Goal: Transaction & Acquisition: Book appointment/travel/reservation

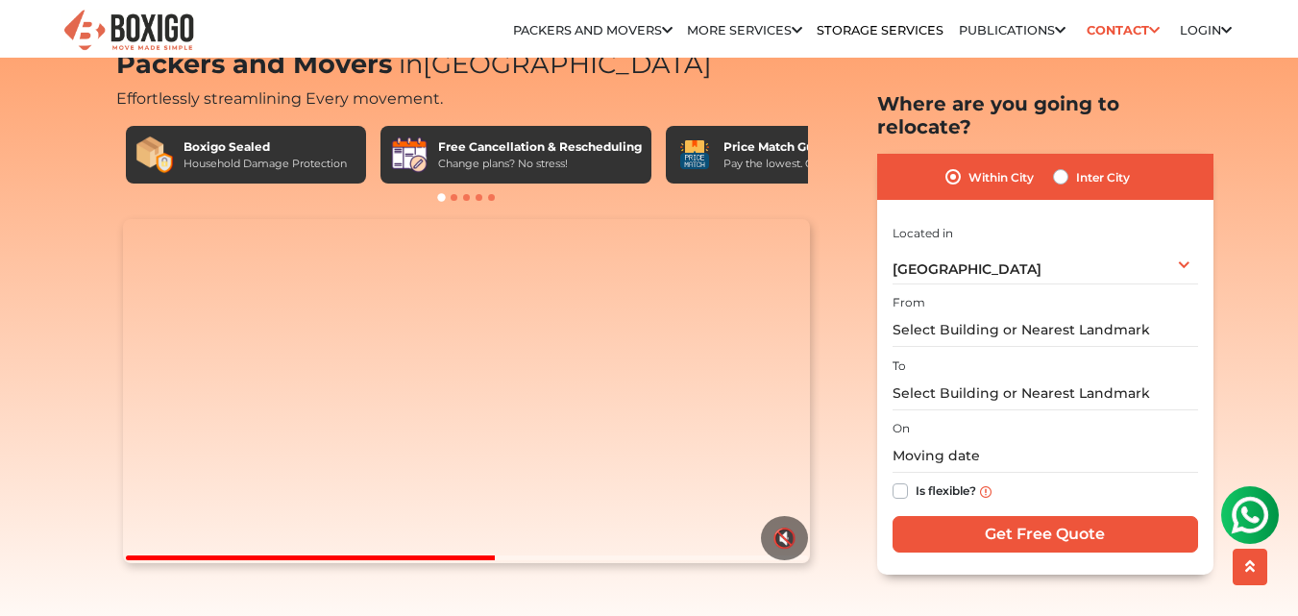
scroll to position [96, 0]
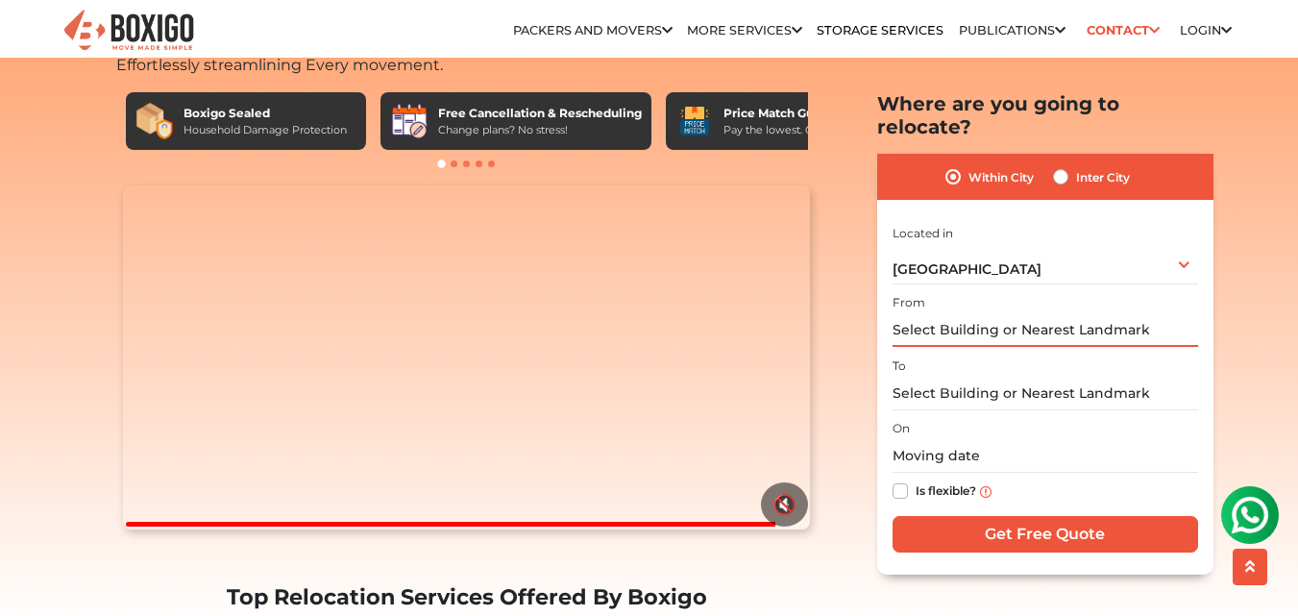
click at [964, 313] on input "text" at bounding box center [1046, 330] width 306 height 34
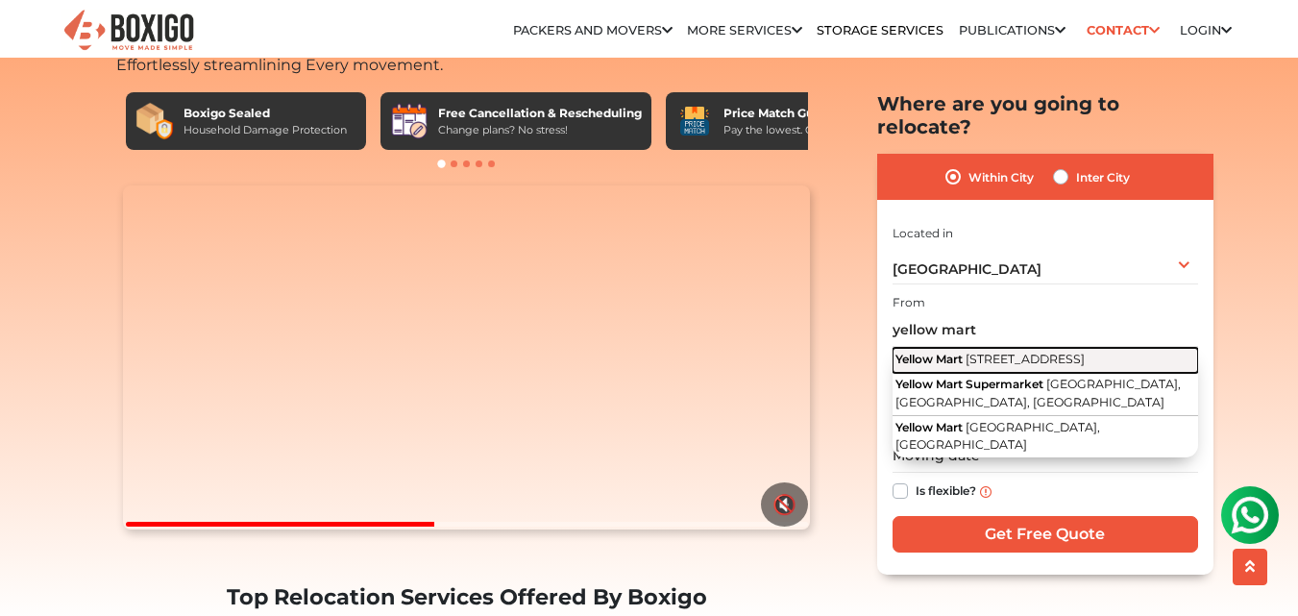
click at [1085, 352] on span "[STREET_ADDRESS]" at bounding box center [1025, 359] width 119 height 14
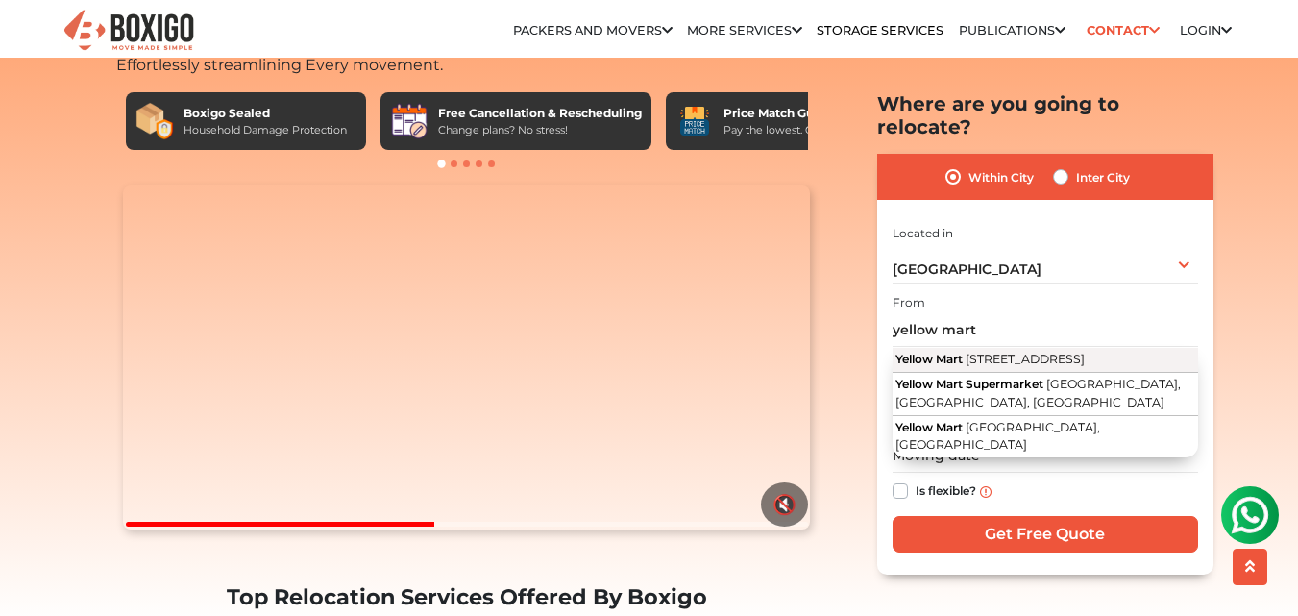
type input "Yellow Mart, [STREET_ADDRESS]"
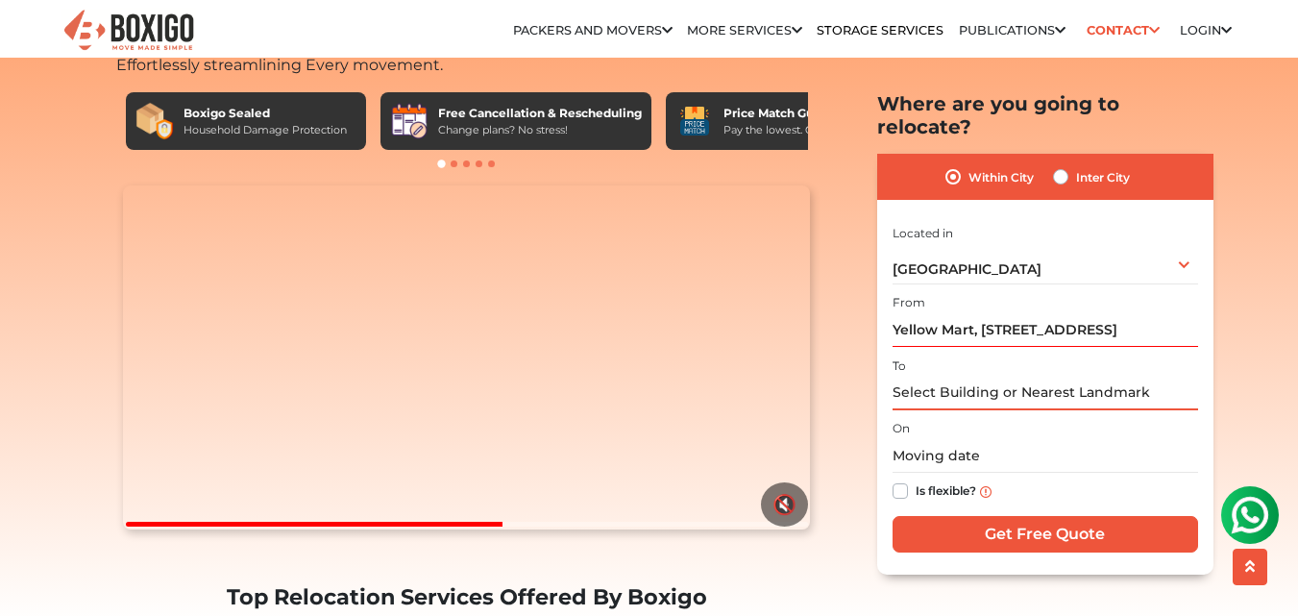
click at [923, 376] on input "text" at bounding box center [1046, 393] width 306 height 34
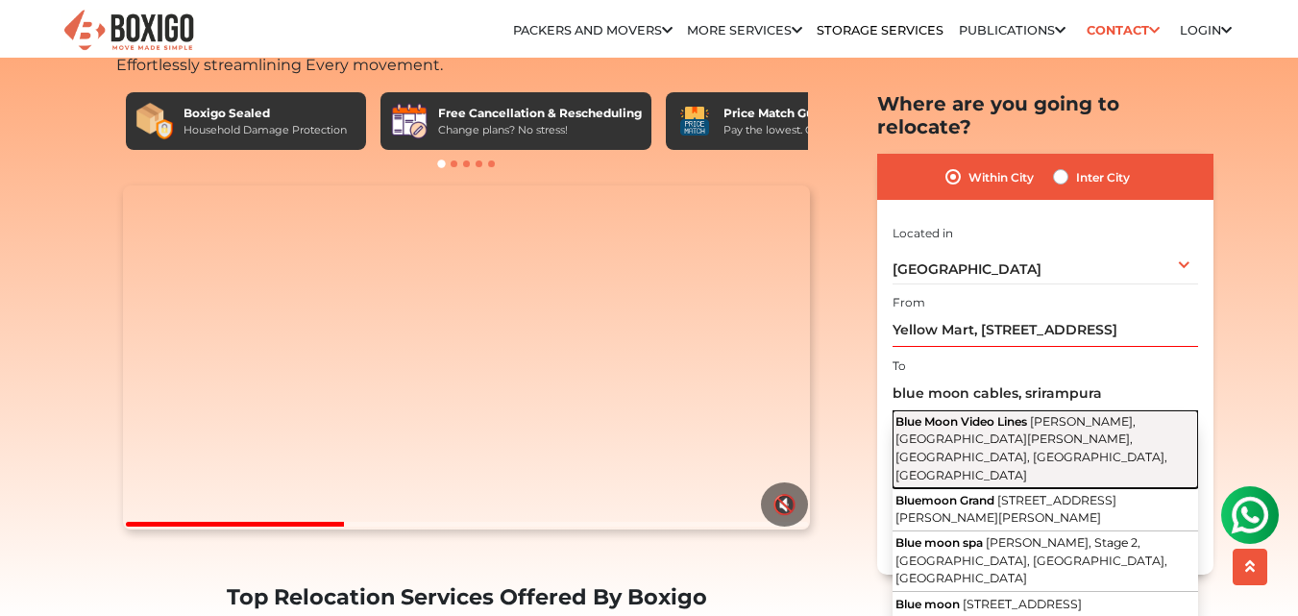
click at [1046, 413] on span "[PERSON_NAME], [GEOGRAPHIC_DATA][PERSON_NAME], [GEOGRAPHIC_DATA], [GEOGRAPHIC_D…" at bounding box center [1032, 447] width 272 height 68
type input "Blue Moon Video Lines, [PERSON_NAME], [GEOGRAPHIC_DATA][PERSON_NAME], [GEOGRAPH…"
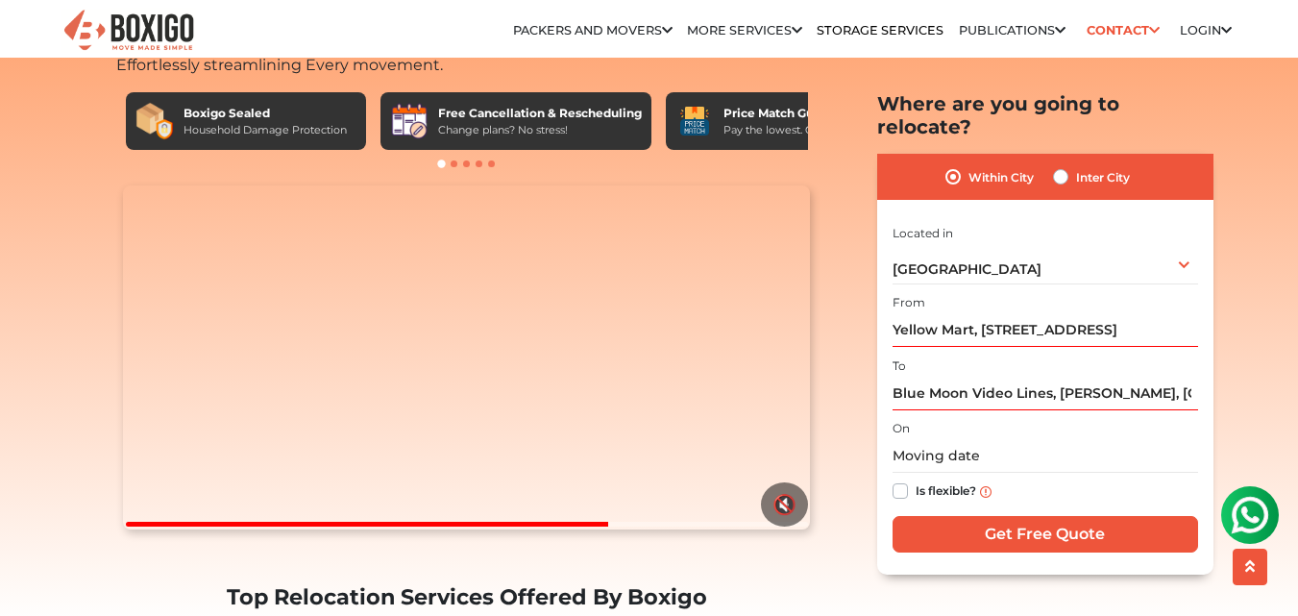
click at [909, 420] on label "On" at bounding box center [901, 428] width 17 height 17
click at [995, 439] on input "text" at bounding box center [1046, 456] width 306 height 34
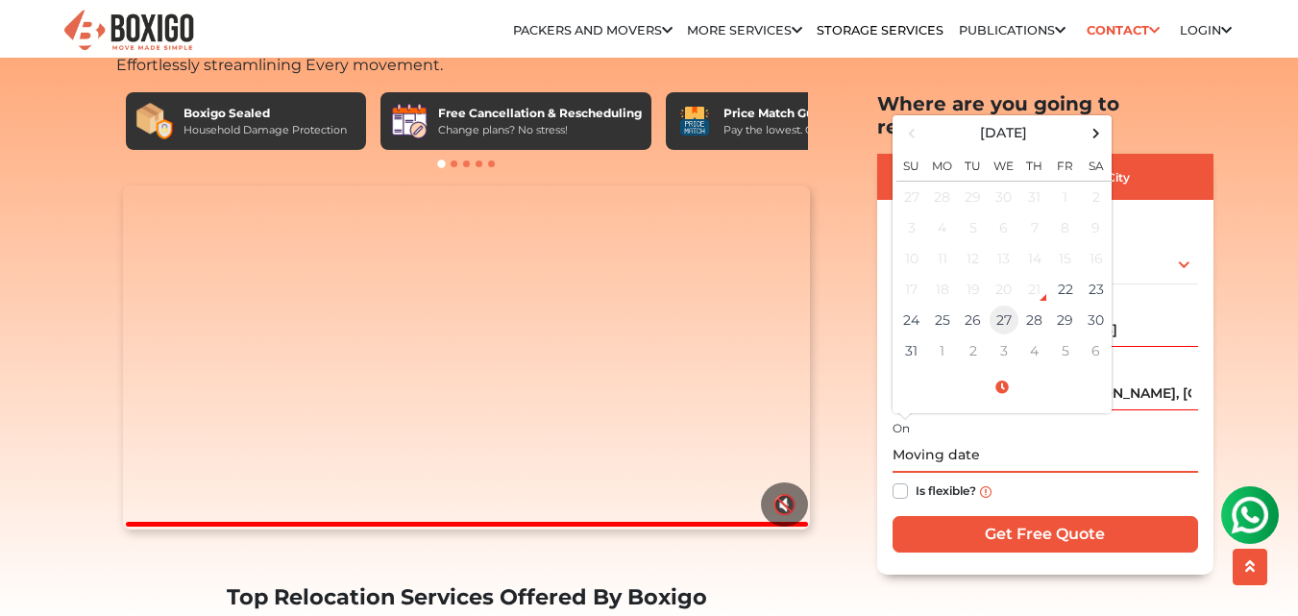
click at [1011, 305] on td "27" at bounding box center [1004, 320] width 31 height 31
type input "08/27/2025 12:00 AM"
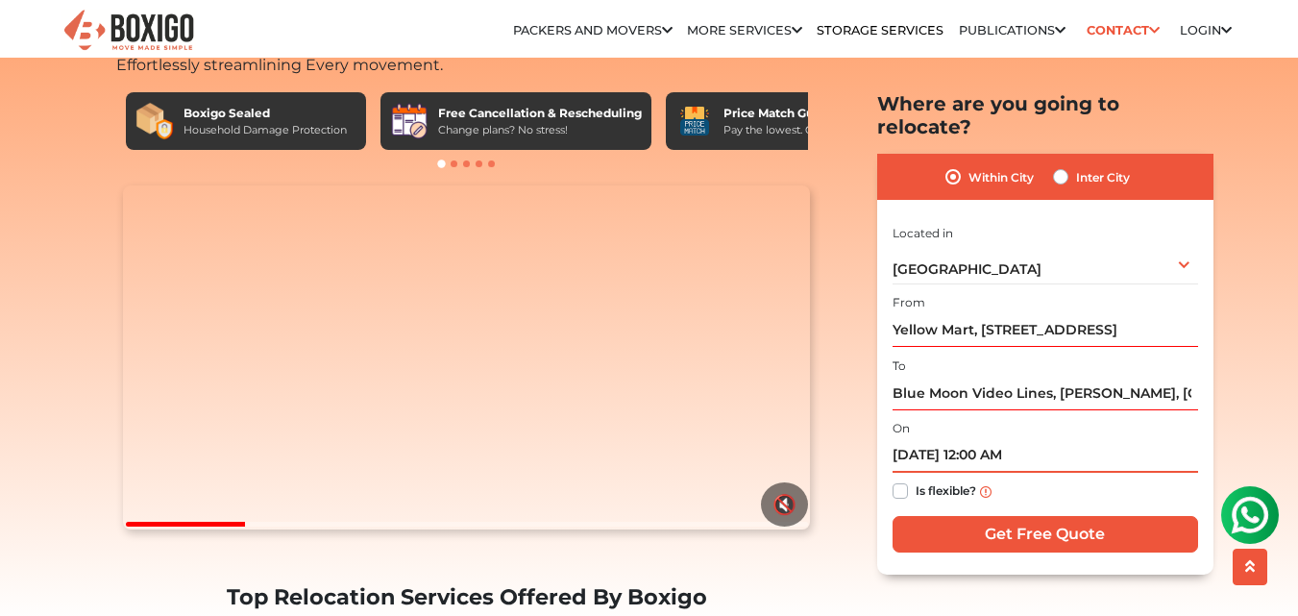
click at [960, 439] on input "08/27/2025 12:00 AM" at bounding box center [1046, 456] width 306 height 34
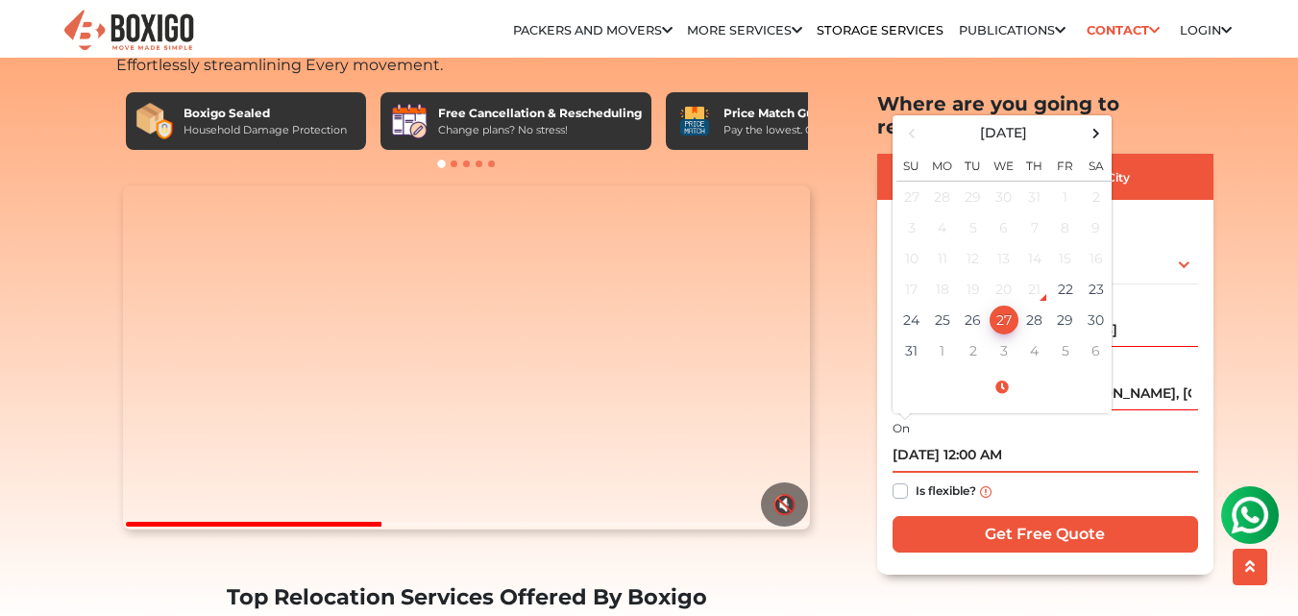
click at [1046, 439] on input "08/27/2025 12:00 AM" at bounding box center [1046, 456] width 306 height 34
click at [977, 439] on input "08/27/2025 12:00 AM" at bounding box center [1046, 456] width 306 height 34
click at [1002, 371] on span at bounding box center [1002, 388] width 211 height 34
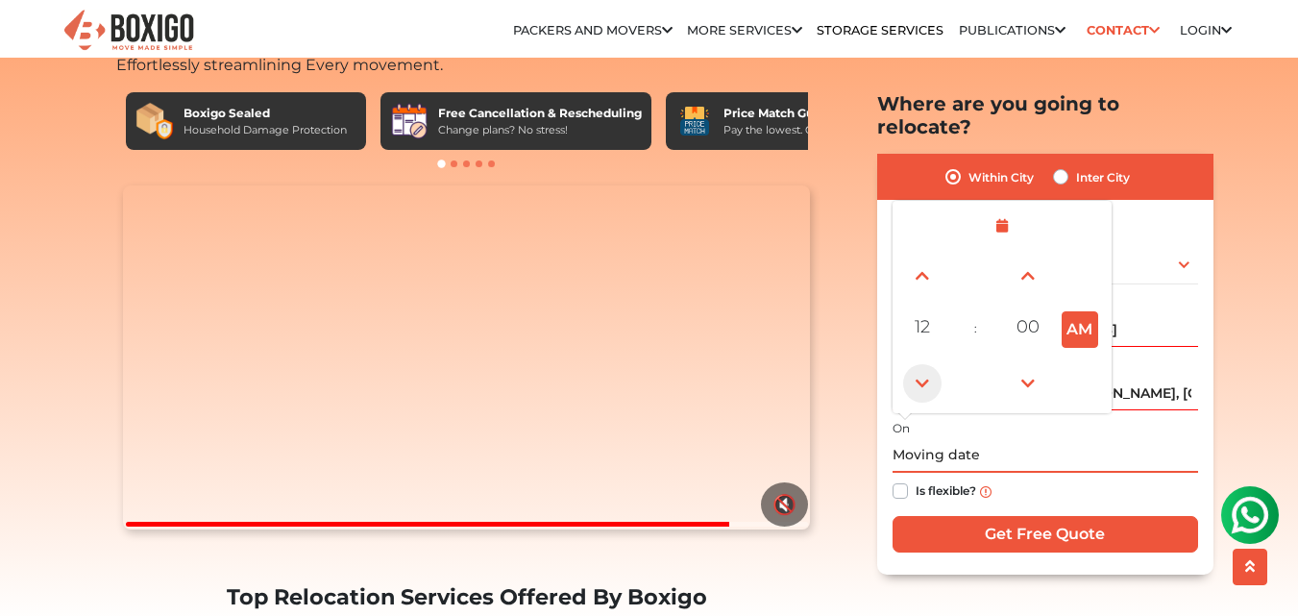
click at [921, 363] on span at bounding box center [922, 382] width 38 height 38
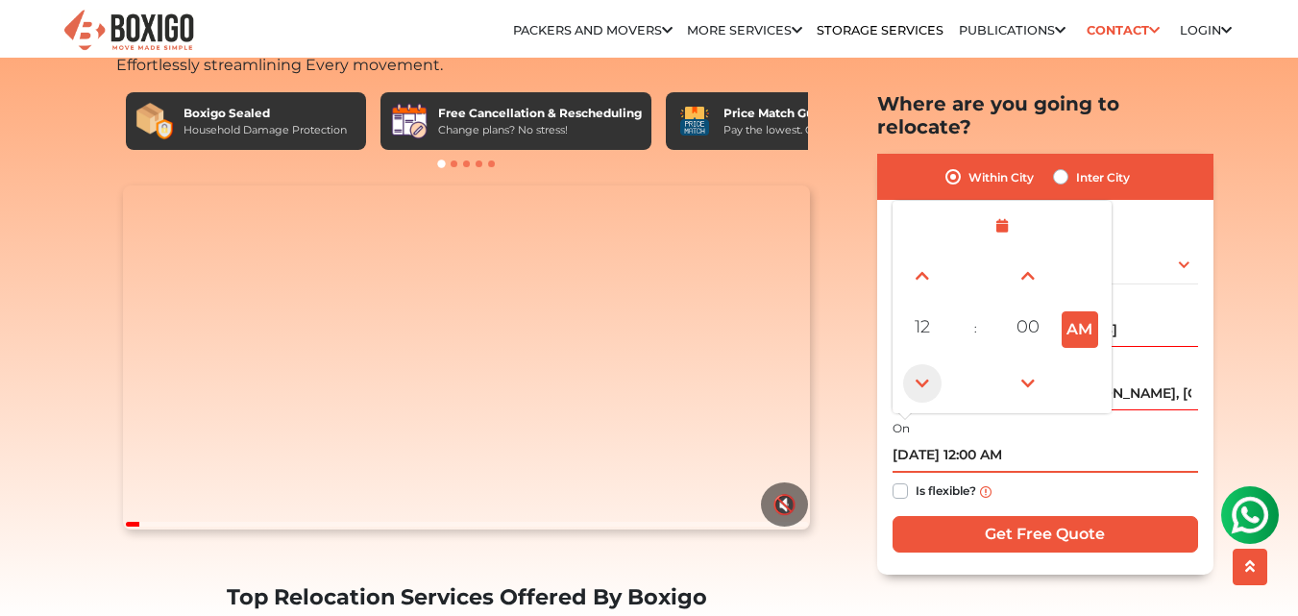
click at [928, 363] on span at bounding box center [922, 382] width 38 height 38
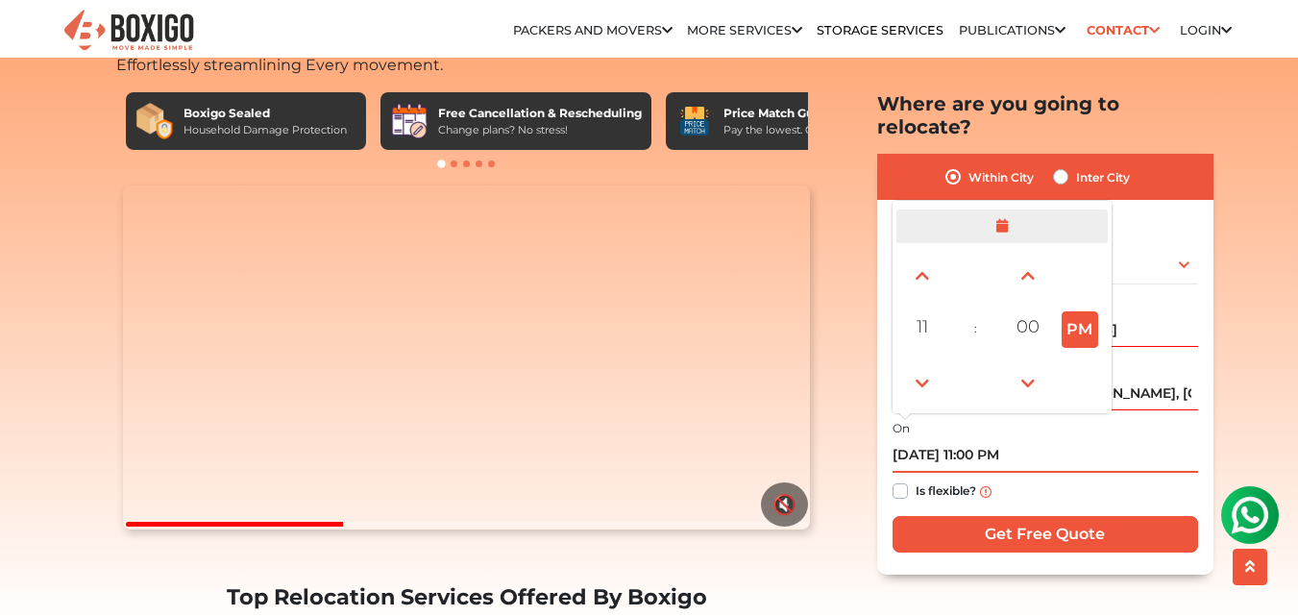
click at [1001, 209] on span at bounding box center [1002, 226] width 211 height 34
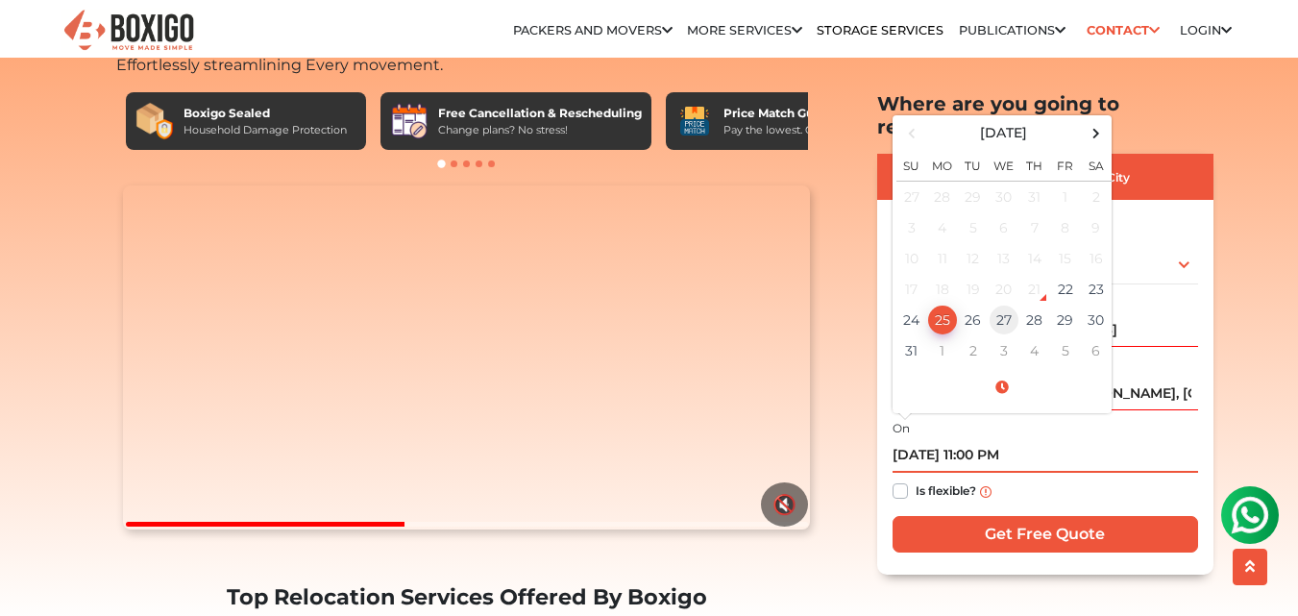
click at [1012, 305] on td "27" at bounding box center [1004, 320] width 31 height 31
type input "08/27/2025 11:00 PM"
click at [1183, 439] on input "08/27/2025 11:00 PM" at bounding box center [1046, 456] width 306 height 34
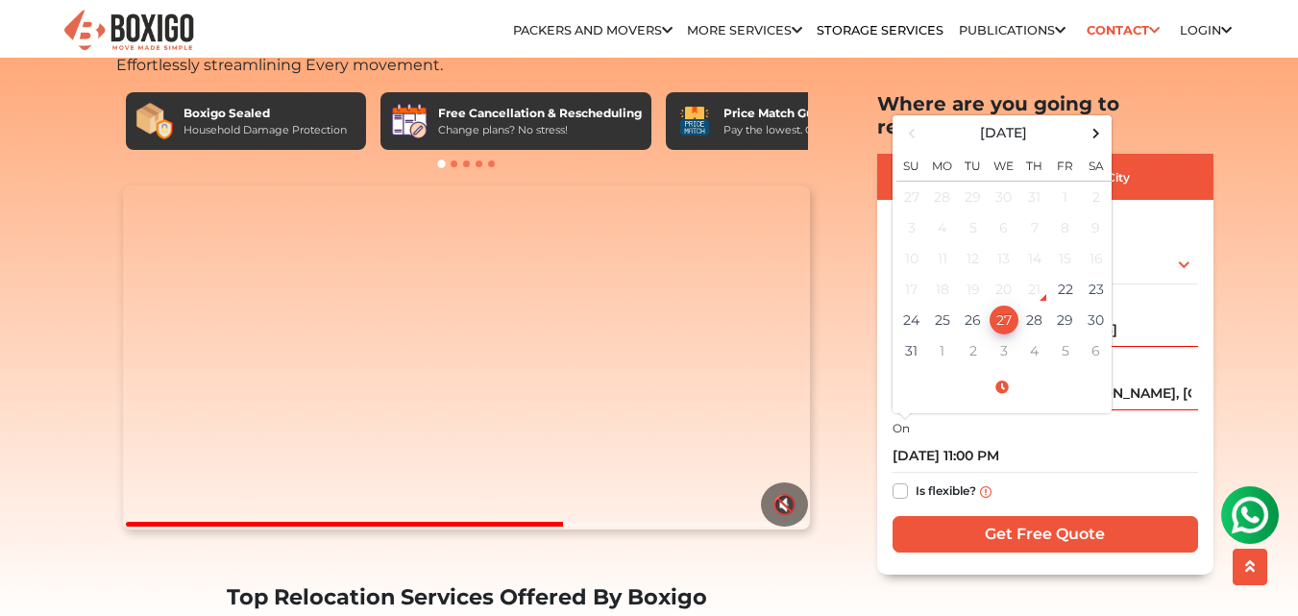
click at [1054, 473] on div "Is flexible?" at bounding box center [1046, 491] width 306 height 37
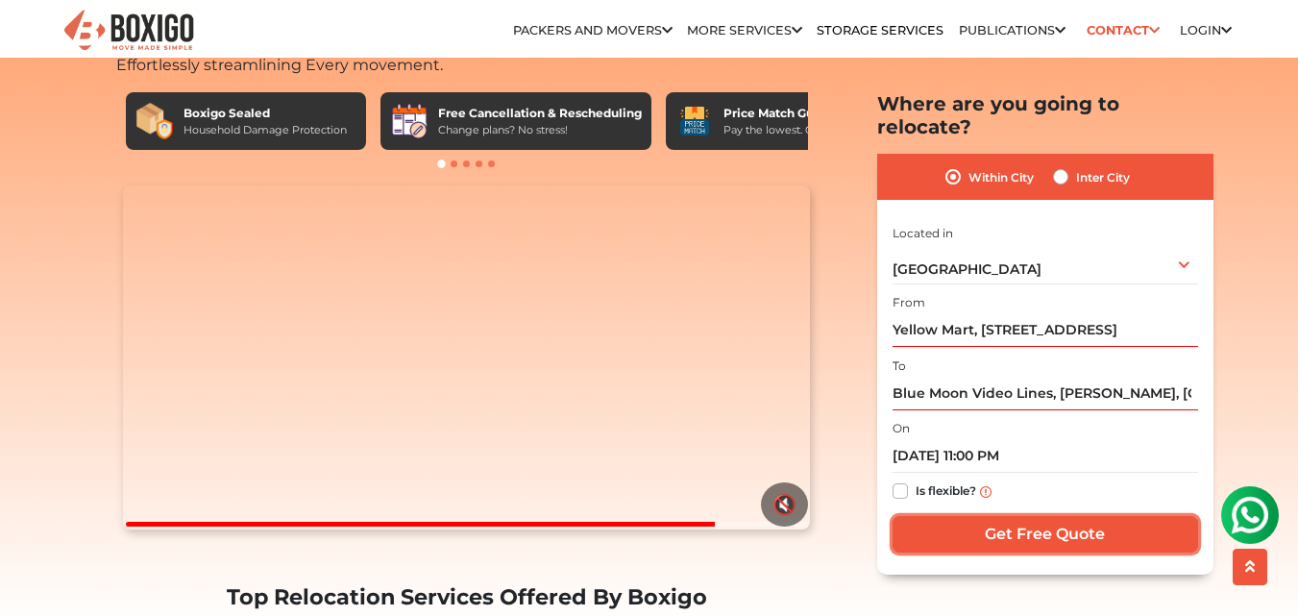
click at [1029, 516] on input "Get Free Quote" at bounding box center [1046, 534] width 306 height 37
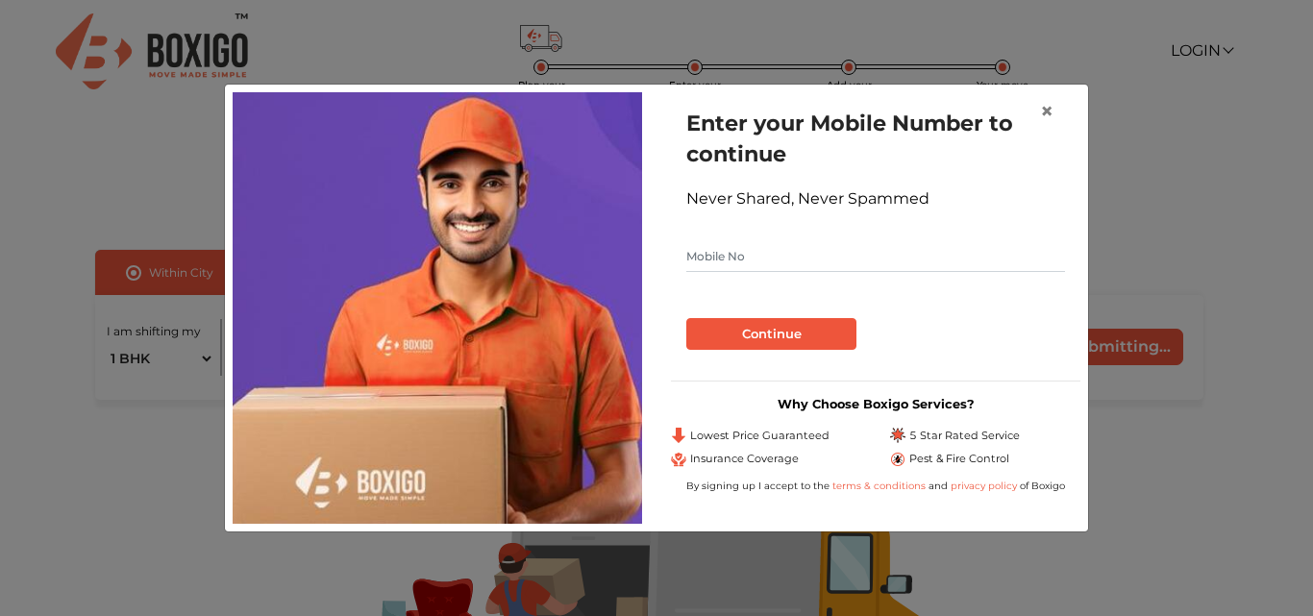
click at [704, 250] on input "text" at bounding box center [875, 256] width 379 height 31
click at [1046, 111] on span "×" at bounding box center [1046, 111] width 13 height 28
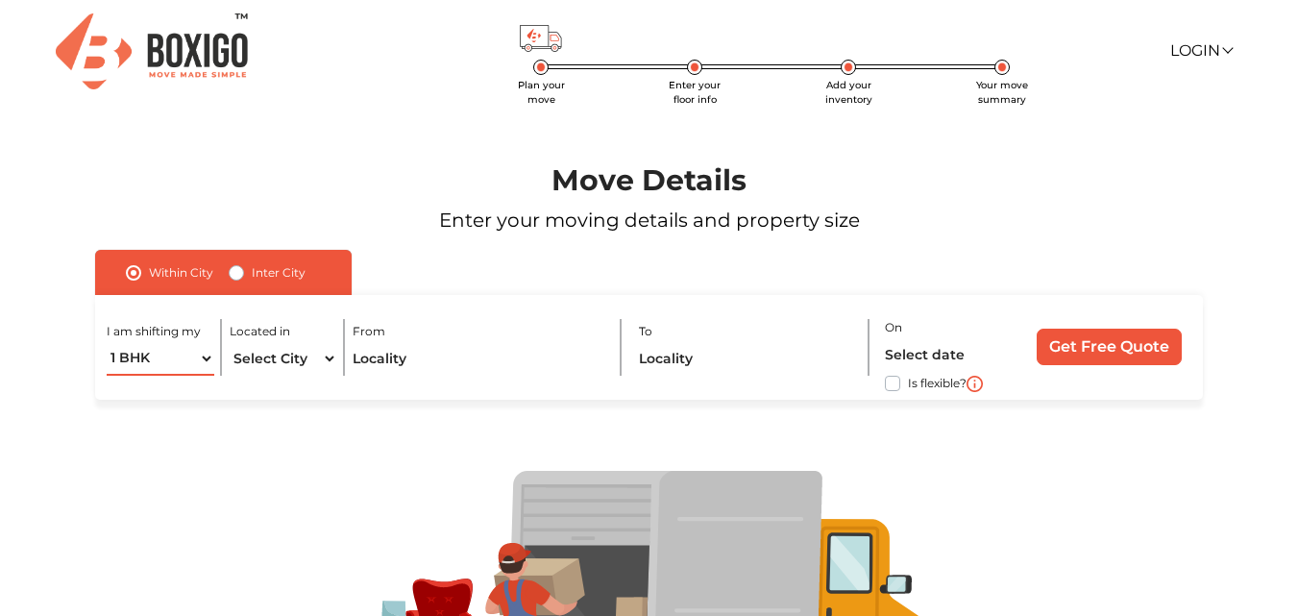
click at [206, 358] on select "1 BHK 2 BHK 3 BHK 3 + BHK FEW ITEMS" at bounding box center [161, 359] width 108 height 34
select select "2 BHK"
click at [107, 342] on select "1 BHK 2 BHK 3 BHK 3 + BHK FEW ITEMS" at bounding box center [161, 359] width 108 height 34
click at [329, 357] on select "Select City [GEOGRAPHIC_DATA] [GEOGRAPHIC_DATA] [GEOGRAPHIC_DATA] [GEOGRAPHIC_D…" at bounding box center [284, 359] width 108 height 34
select select "[GEOGRAPHIC_DATA]"
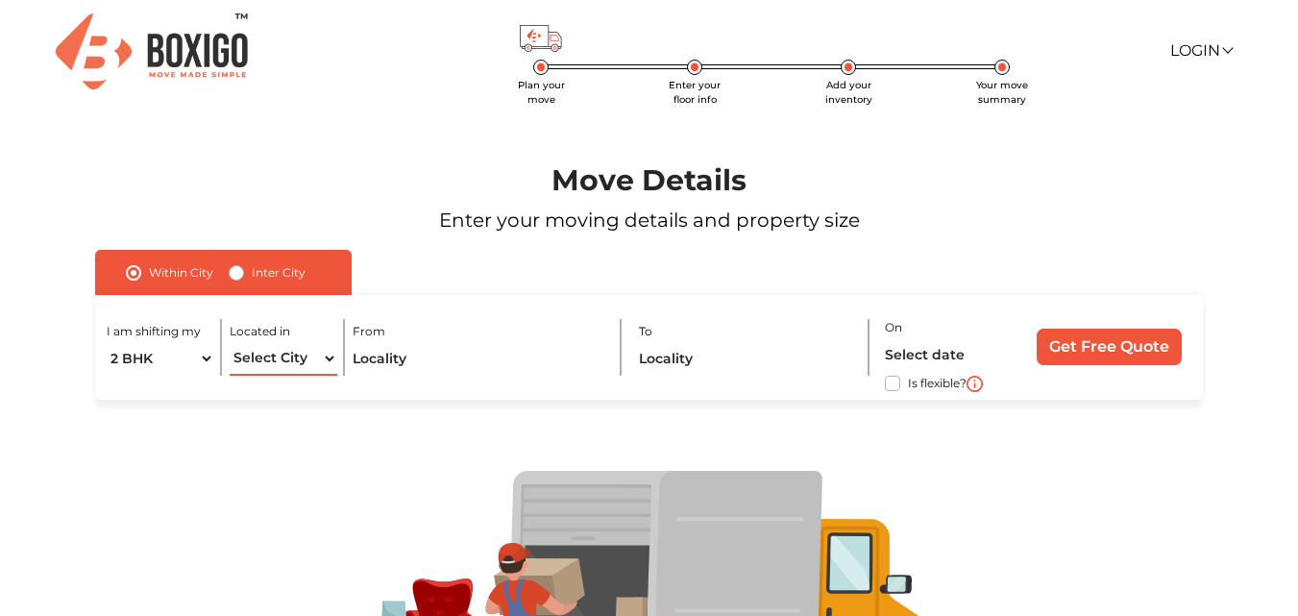
click at [230, 342] on select "Select City [GEOGRAPHIC_DATA] [GEOGRAPHIC_DATA] [GEOGRAPHIC_DATA] [GEOGRAPHIC_D…" at bounding box center [284, 359] width 108 height 34
click at [396, 357] on input "text" at bounding box center [480, 359] width 254 height 34
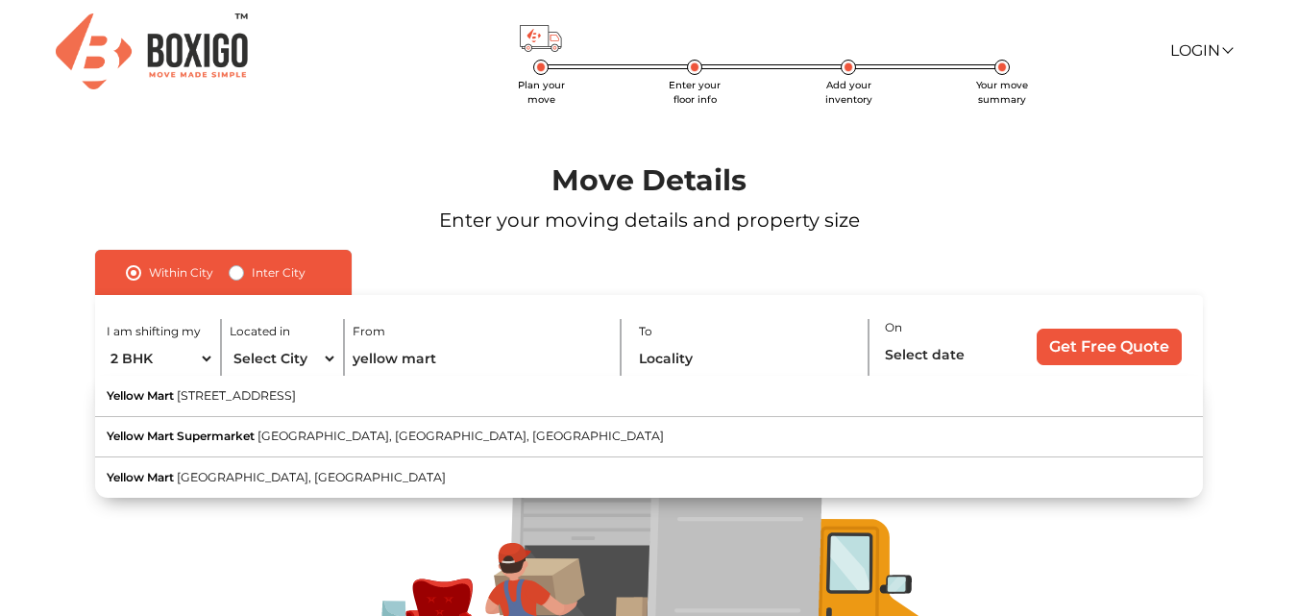
click at [296, 393] on span "[STREET_ADDRESS]" at bounding box center [236, 395] width 119 height 14
type input "Yellow Mart, [STREET_ADDRESS]"
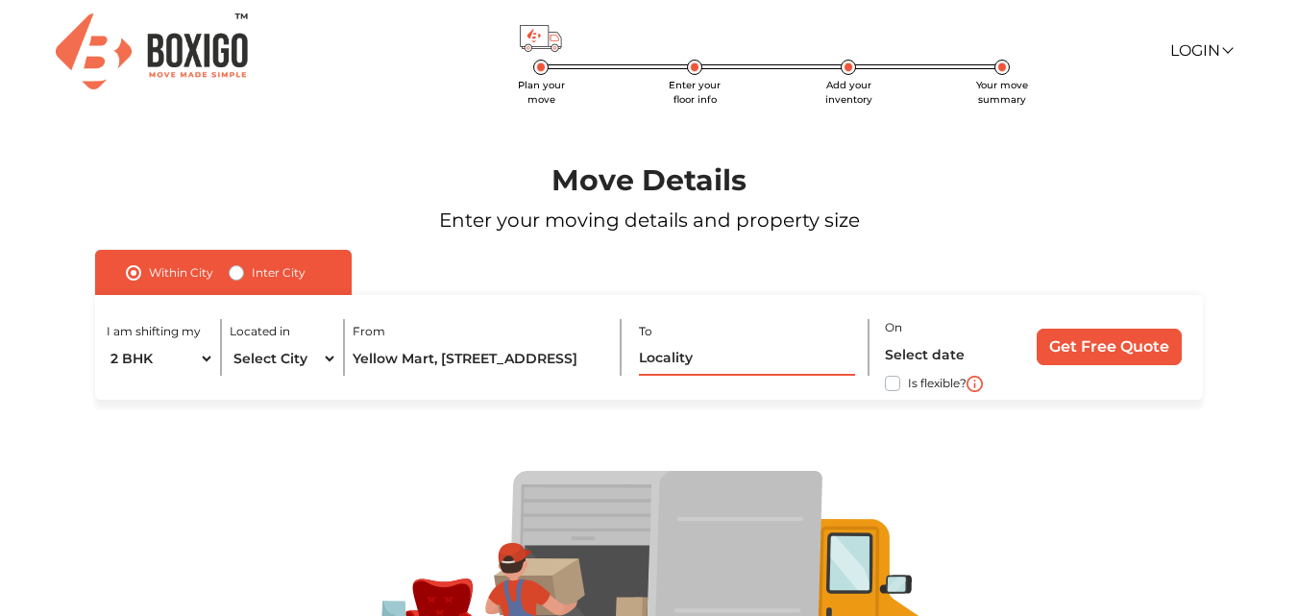
click at [702, 365] on input "text" at bounding box center [747, 359] width 217 height 34
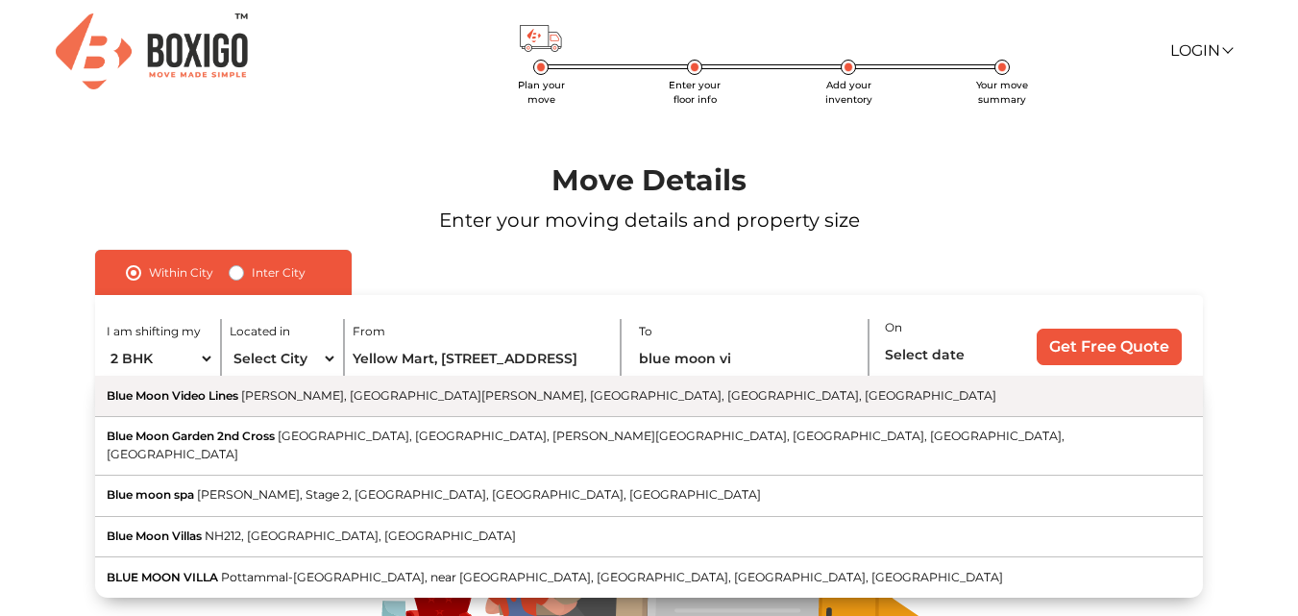
click at [653, 402] on span "[PERSON_NAME], [GEOGRAPHIC_DATA][PERSON_NAME], [GEOGRAPHIC_DATA], [GEOGRAPHIC_D…" at bounding box center [618, 395] width 755 height 14
type input "Blue Moon Video Lines, [PERSON_NAME], [GEOGRAPHIC_DATA][PERSON_NAME], [GEOGRAPH…"
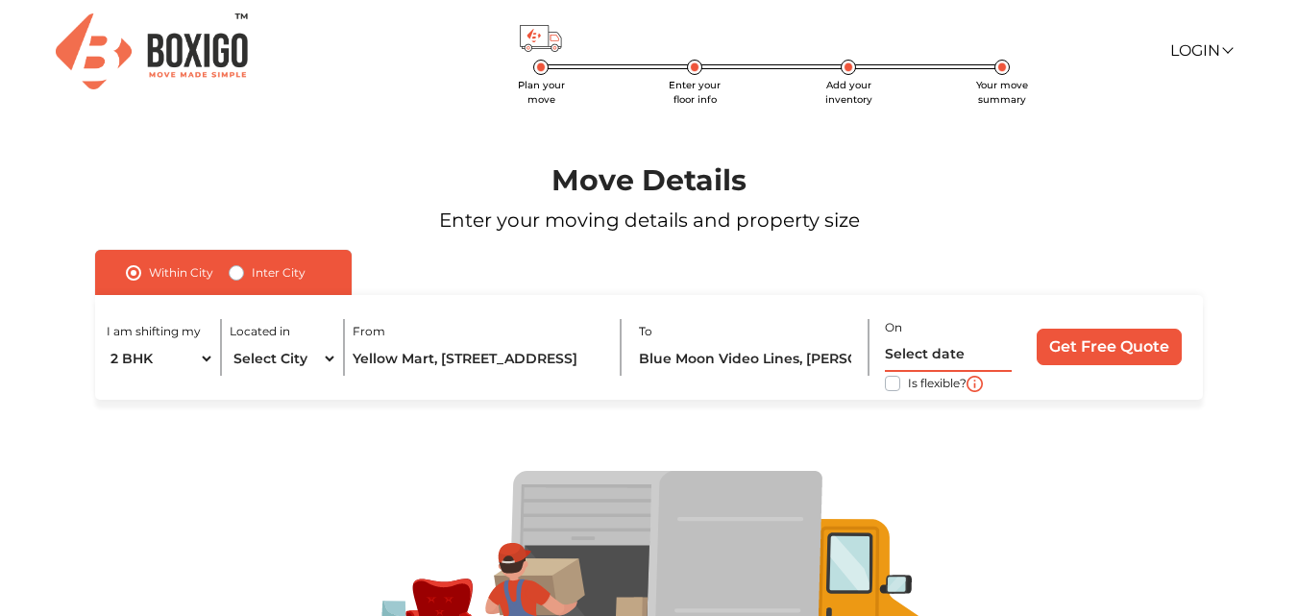
click at [896, 353] on input "text" at bounding box center [949, 355] width 128 height 34
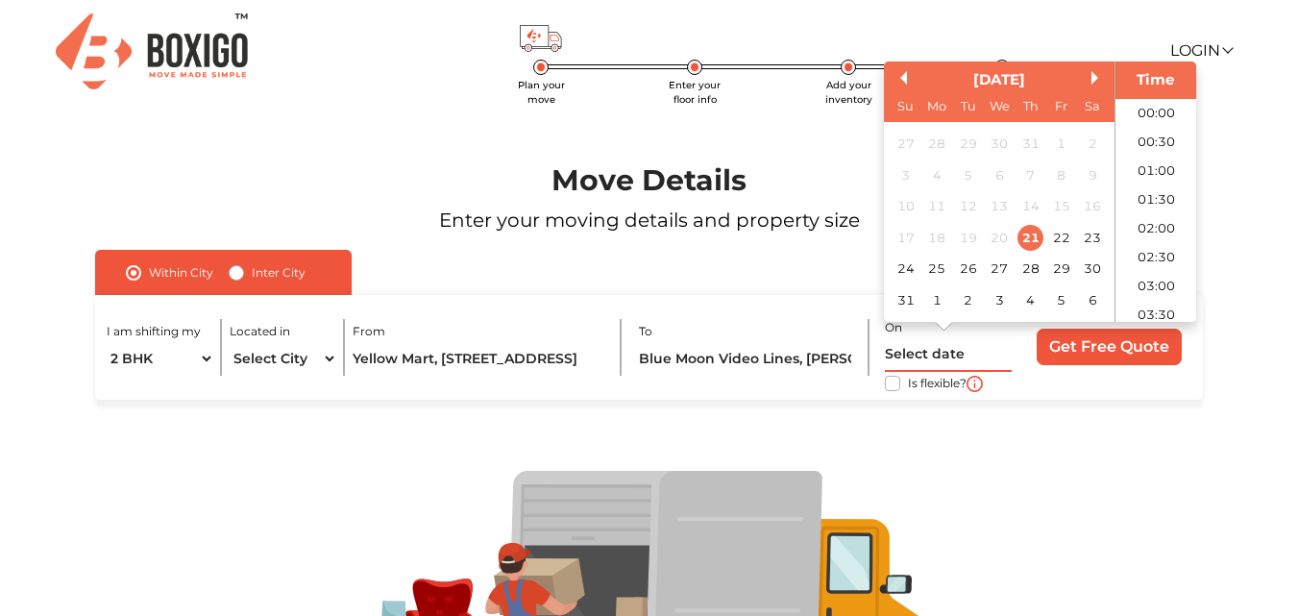
scroll to position [998, 0]
click at [997, 267] on div "27" at bounding box center [1000, 269] width 26 height 26
click at [971, 357] on input "[DATE] 12:00 AM" at bounding box center [949, 355] width 128 height 34
click at [1002, 352] on input "[DATE] 11:00 AM" at bounding box center [949, 355] width 128 height 34
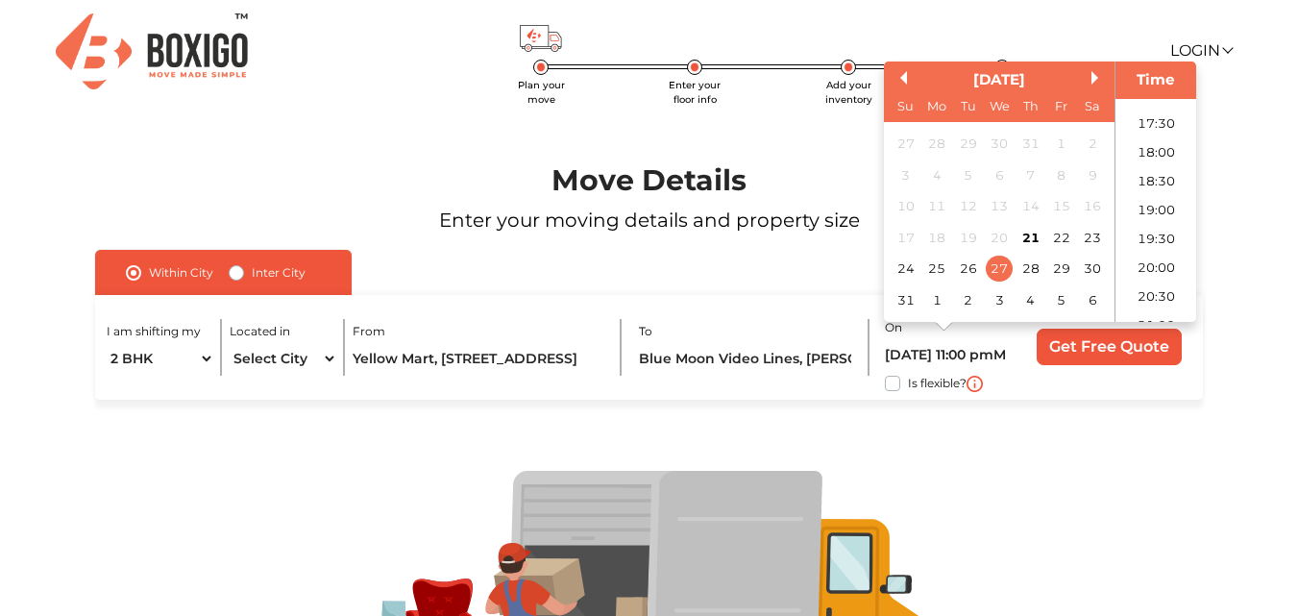
type input "[DATE] 11:00 PM"
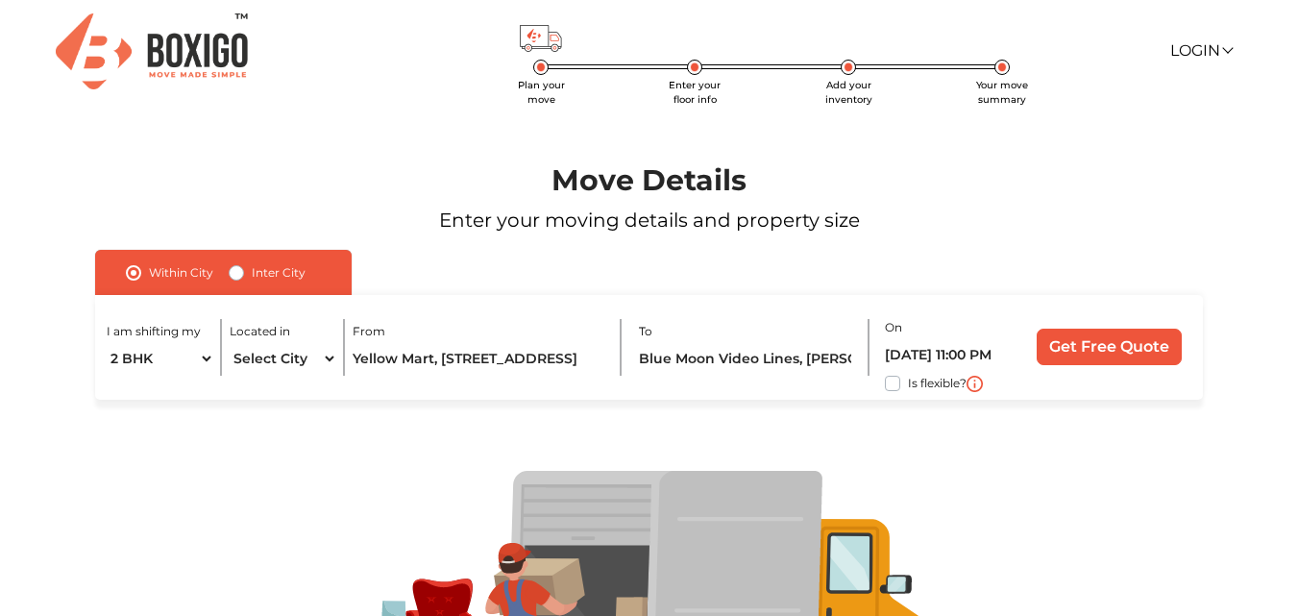
click at [908, 385] on label "Is flexible?" at bounding box center [937, 382] width 59 height 20
click at [111, 385] on input "Is flexible?" at bounding box center [102, 381] width 15 height 19
checkbox input "true"
click at [1093, 336] on input "Get Free Quote" at bounding box center [1109, 347] width 145 height 37
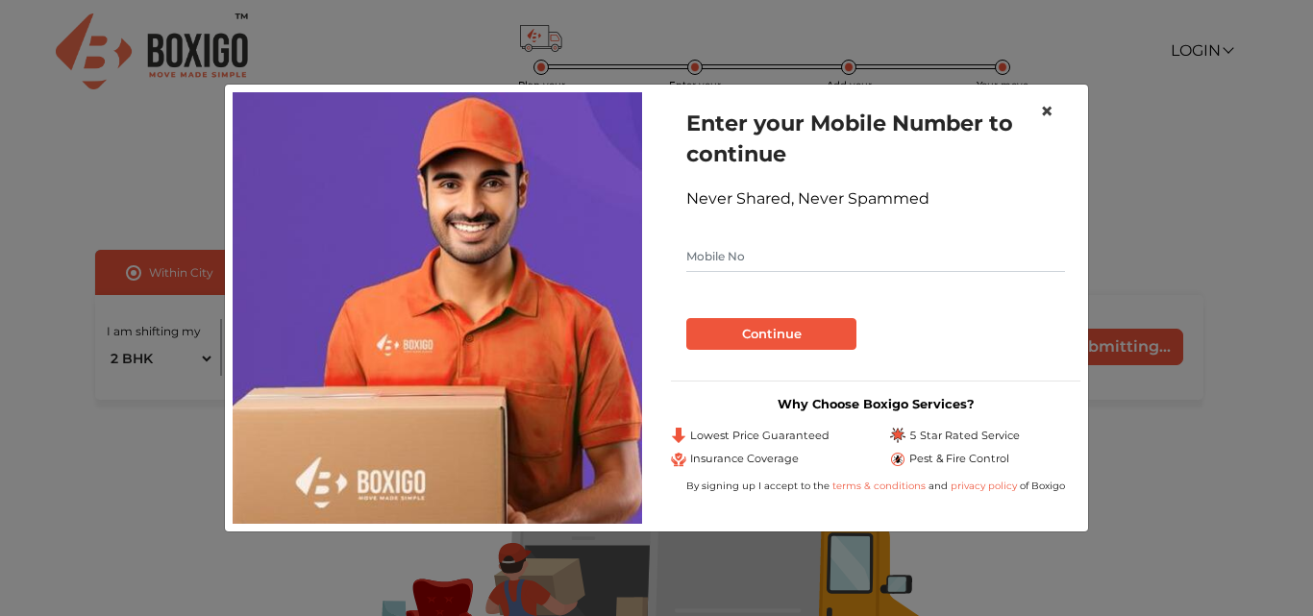
click at [1050, 109] on span "×" at bounding box center [1046, 111] width 13 height 28
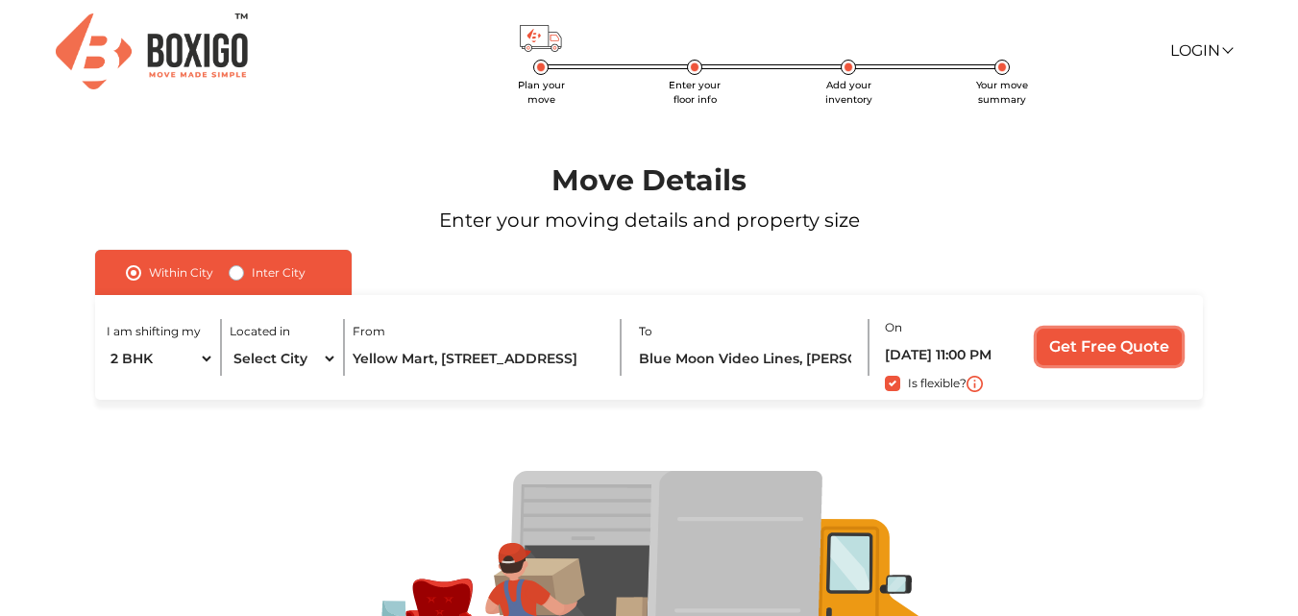
click at [1120, 365] on input "Get Free Quote" at bounding box center [1109, 347] width 145 height 37
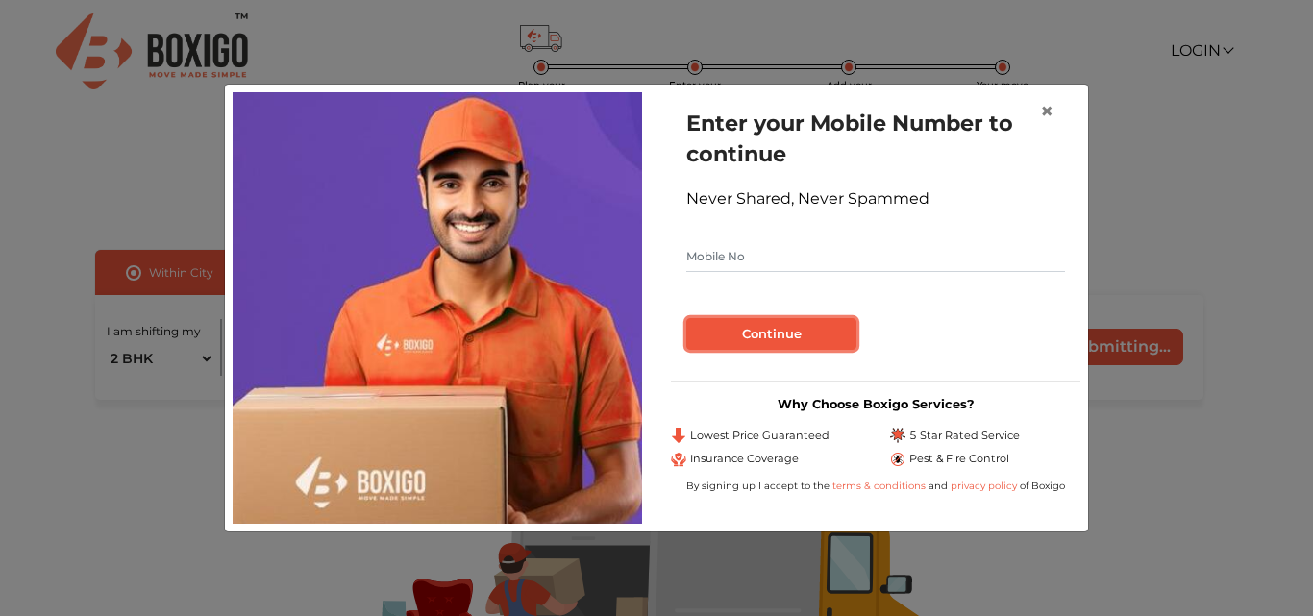
click at [770, 336] on button "Continue" at bounding box center [771, 334] width 170 height 33
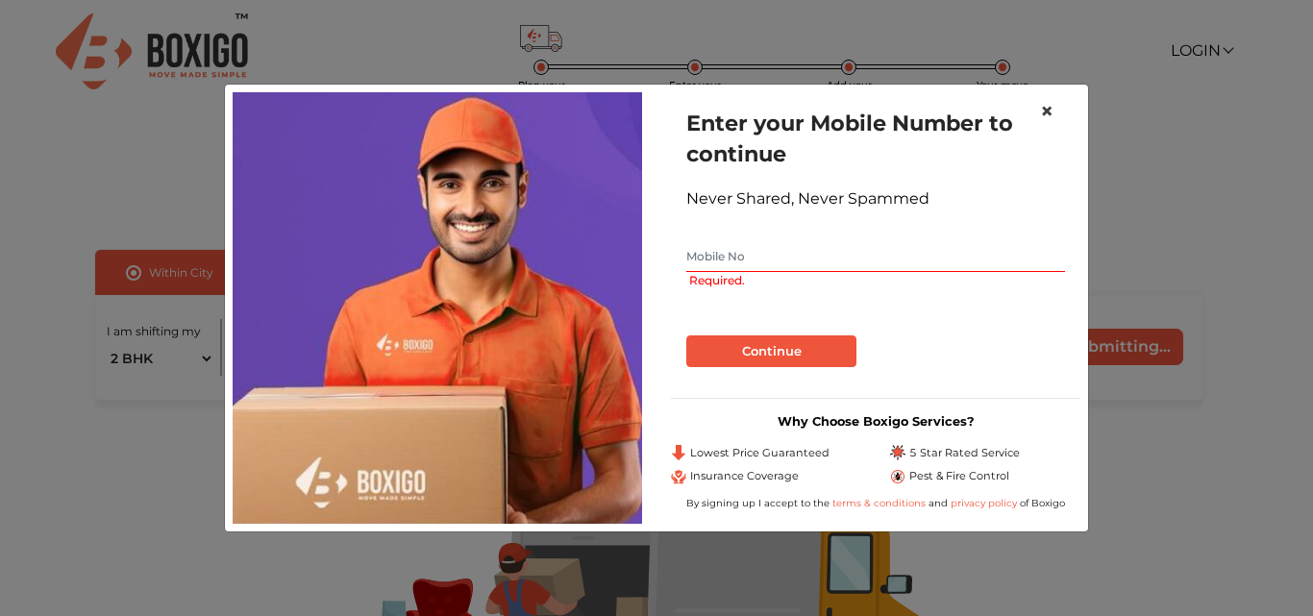
click at [1055, 111] on button "×" at bounding box center [1046, 112] width 44 height 54
